Goal: Task Accomplishment & Management: Use online tool/utility

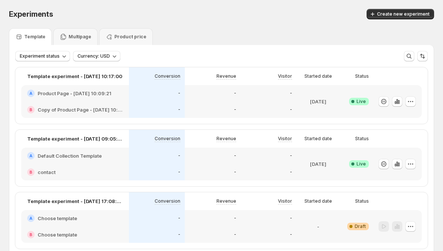
scroll to position [39, 0]
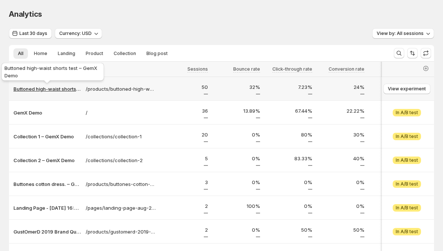
click at [63, 89] on p "Buttoned high-waist shorts test – GemX Demo" at bounding box center [47, 88] width 68 height 7
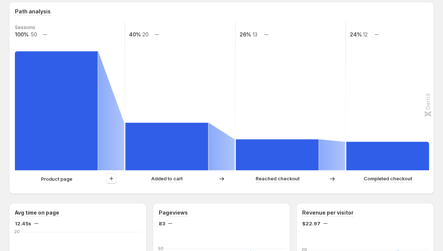
click at [156, 94] on rect at bounding box center [179, 96] width 111 height 149
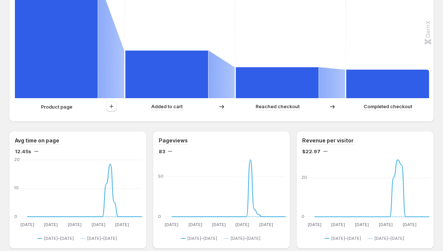
scroll to position [277, 0]
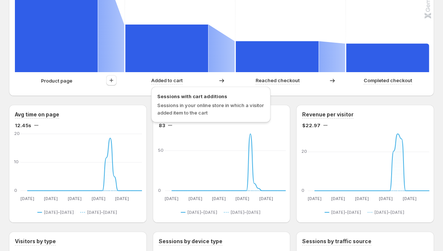
click at [138, 87] on div "Product page Added to cart Reached checkout Completed checkout" at bounding box center [220, 82] width 411 height 15
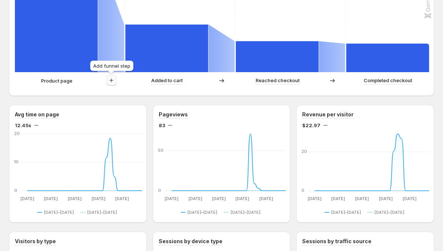
click at [113, 80] on icon "button" at bounding box center [111, 80] width 7 height 7
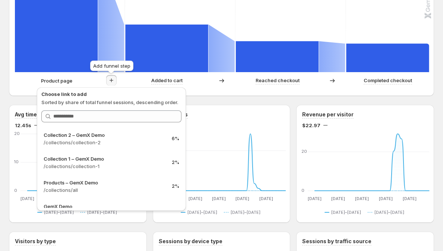
click at [107, 77] on button "button" at bounding box center [111, 80] width 10 height 10
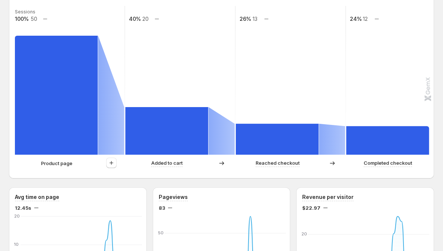
scroll to position [181, 0]
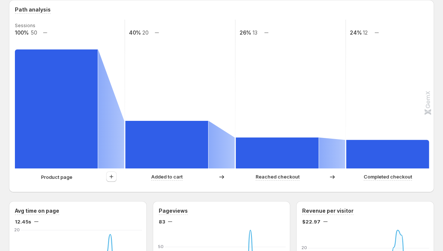
click at [165, 153] on rect at bounding box center [166, 145] width 83 height 48
